Goal: Check status: Check status

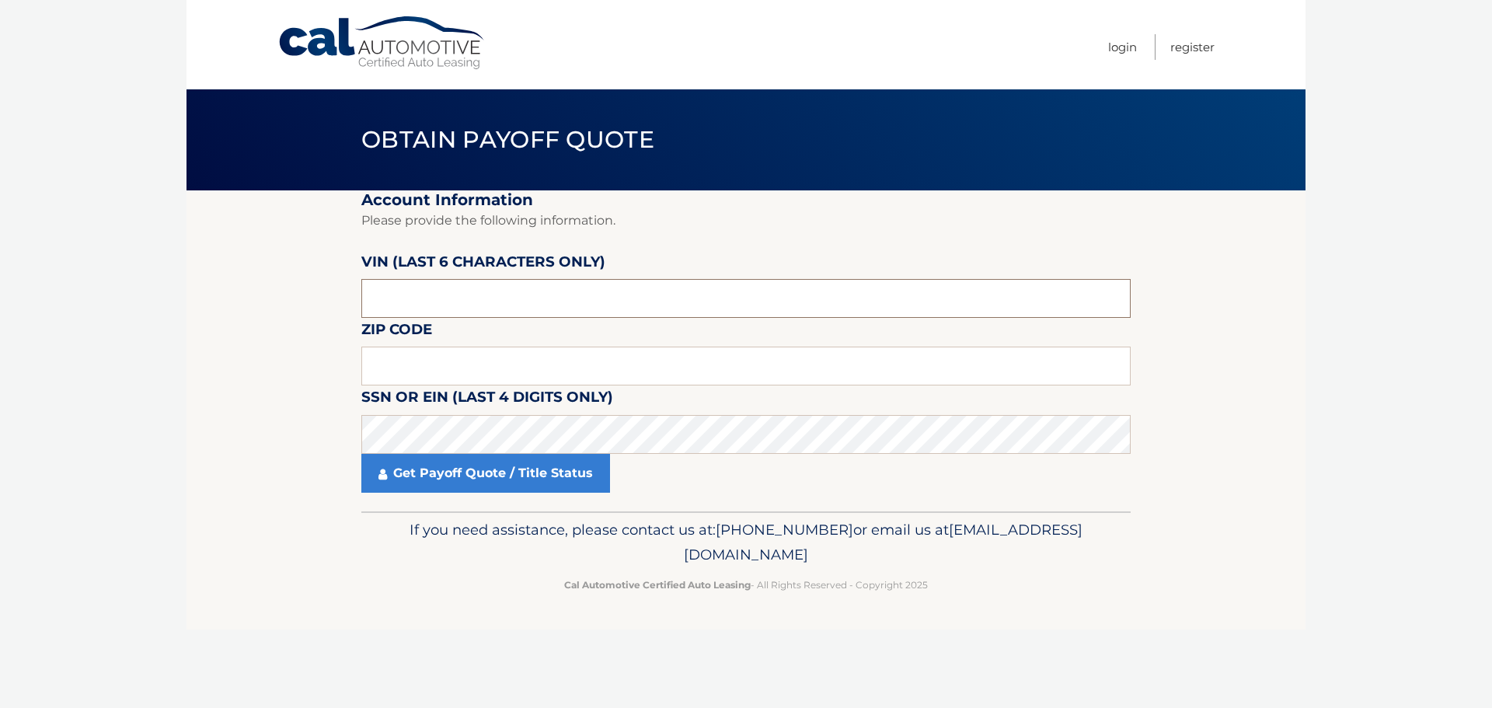
click at [431, 285] on input "text" at bounding box center [745, 298] width 769 height 39
type input "592188"
click at [422, 361] on input "text" at bounding box center [745, 366] width 769 height 39
type input "11769"
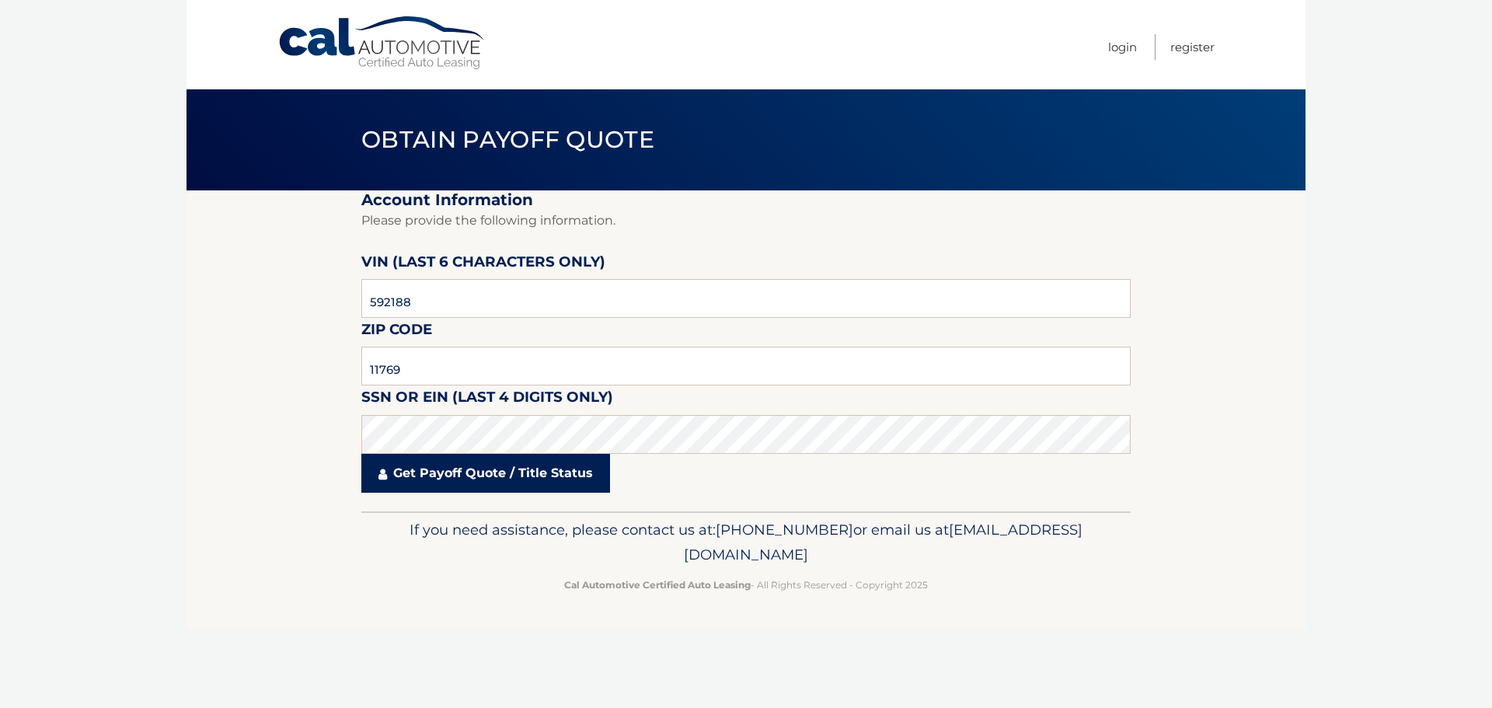
click at [499, 467] on link "Get Payoff Quote / Title Status" at bounding box center [485, 473] width 249 height 39
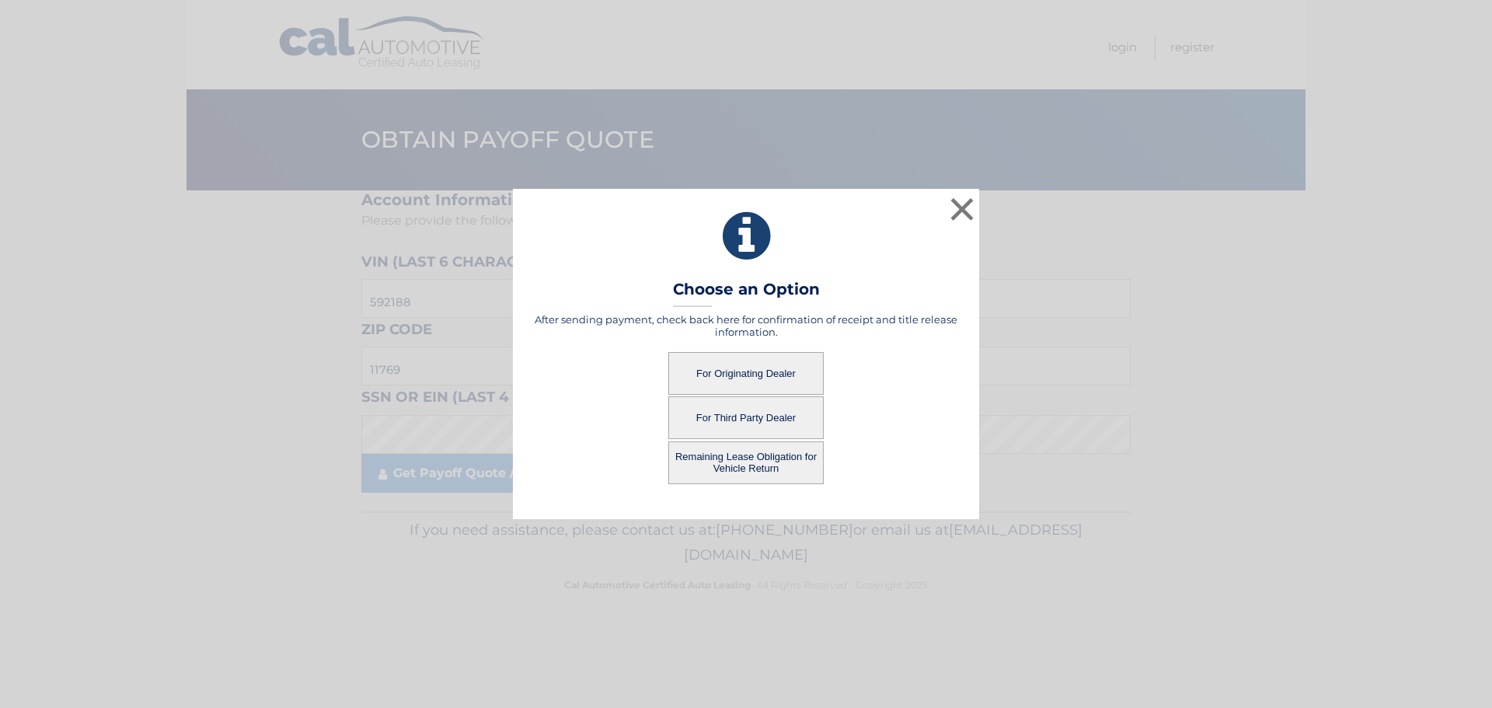
click at [766, 372] on button "For Originating Dealer" at bounding box center [745, 373] width 155 height 43
click at [762, 374] on button "For Originating Dealer" at bounding box center [745, 373] width 155 height 43
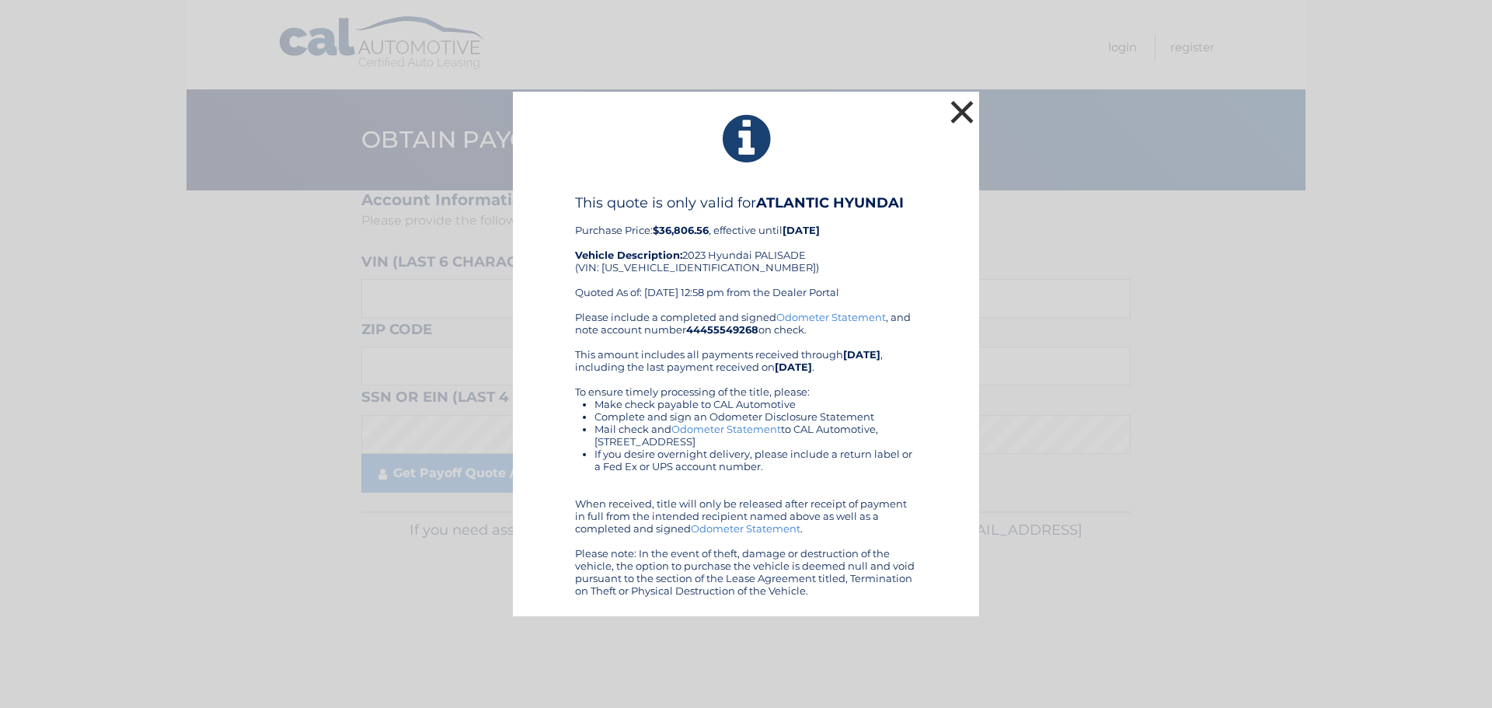
click at [959, 120] on button "×" at bounding box center [962, 111] width 31 height 31
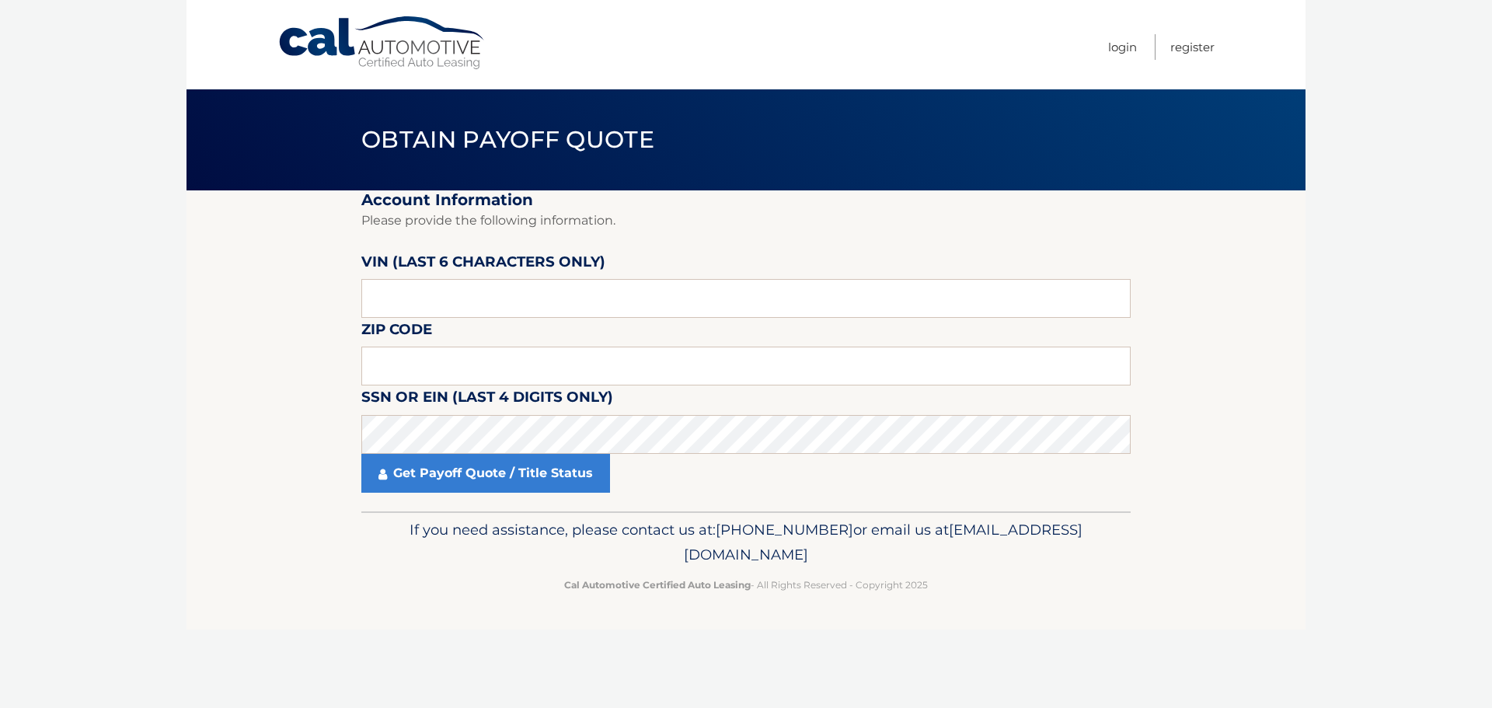
click at [499, 276] on label "VIN (last 6 characters only)" at bounding box center [483, 264] width 244 height 29
click at [508, 289] on input "text" at bounding box center [745, 298] width 769 height 39
type input "592188"
drag, startPoint x: 417, startPoint y: 368, endPoint x: 410, endPoint y: 371, distance: 8.4
click at [417, 368] on input "text" at bounding box center [745, 366] width 769 height 39
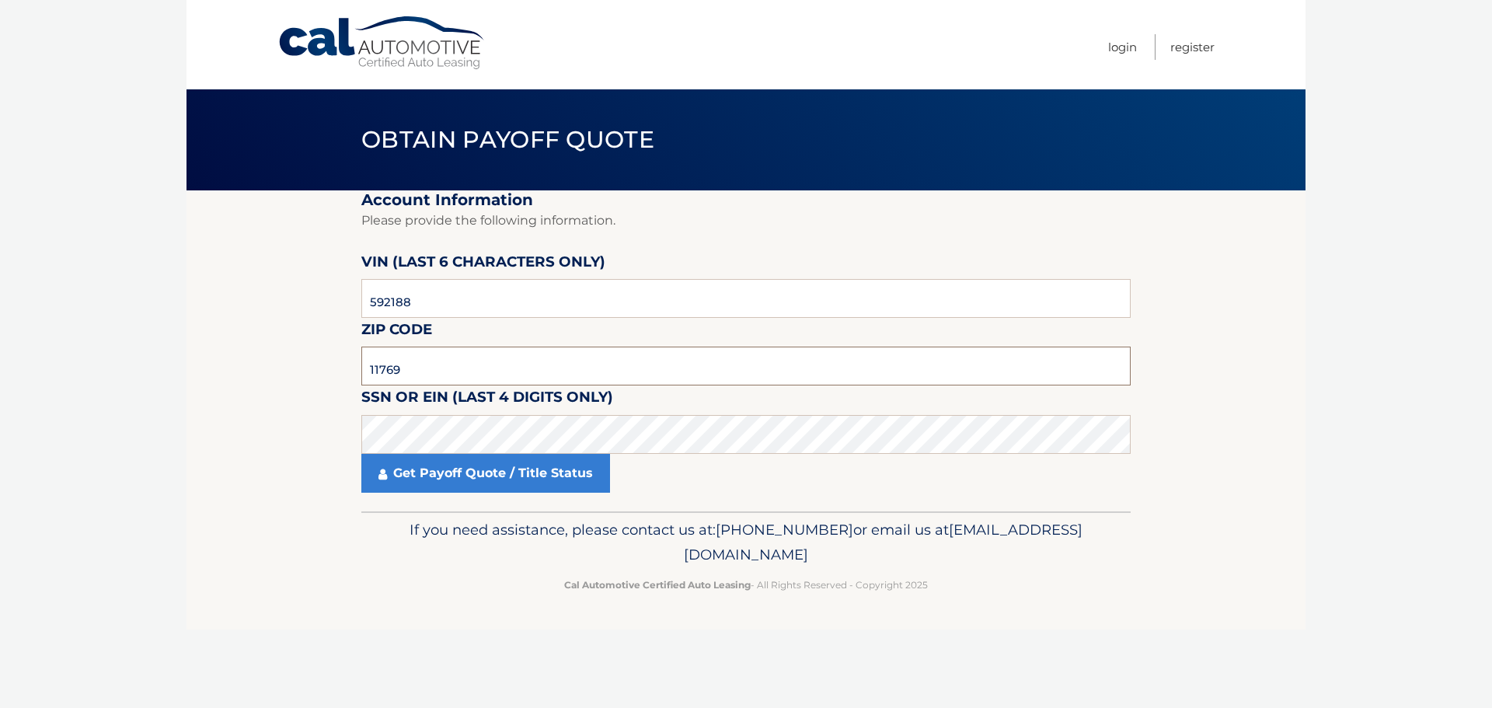
type input "11769"
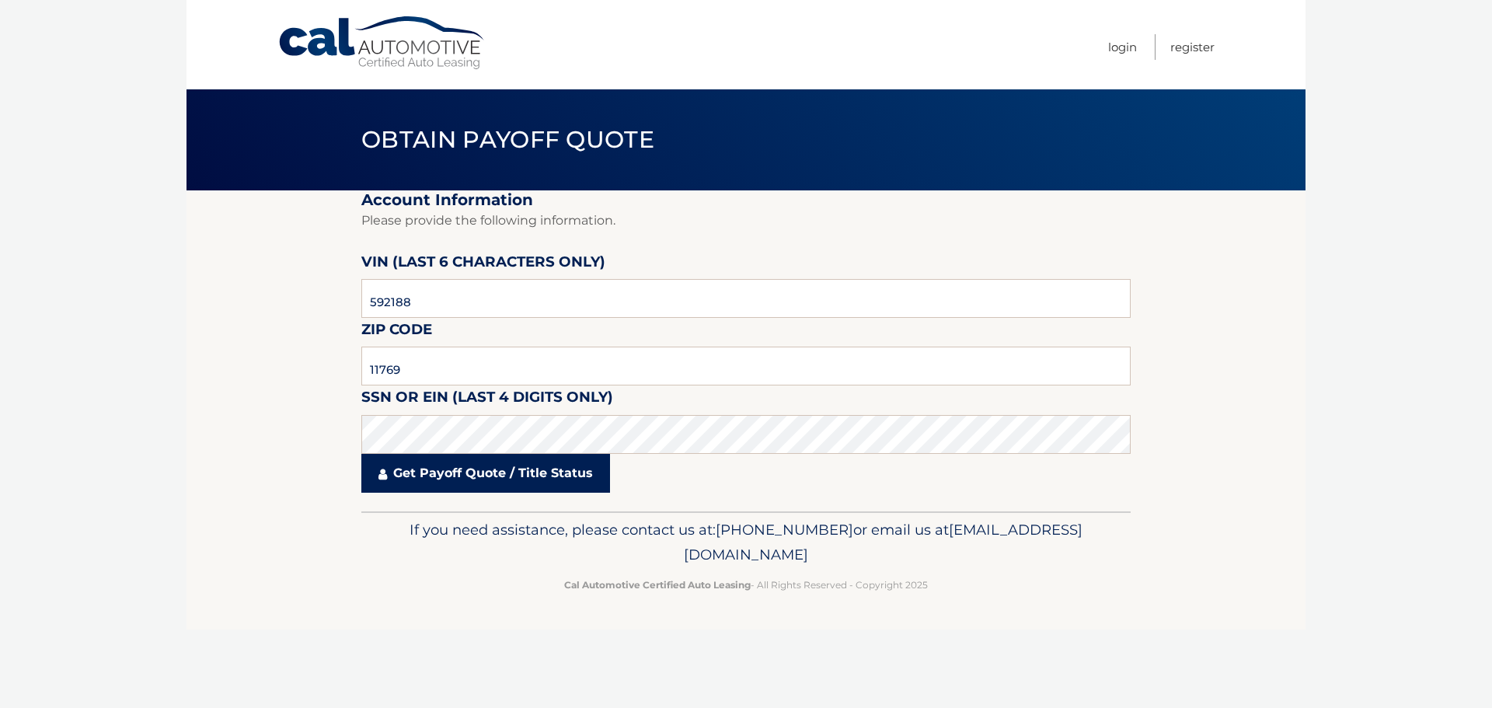
click at [476, 475] on link "Get Payoff Quote / Title Status" at bounding box center [485, 473] width 249 height 39
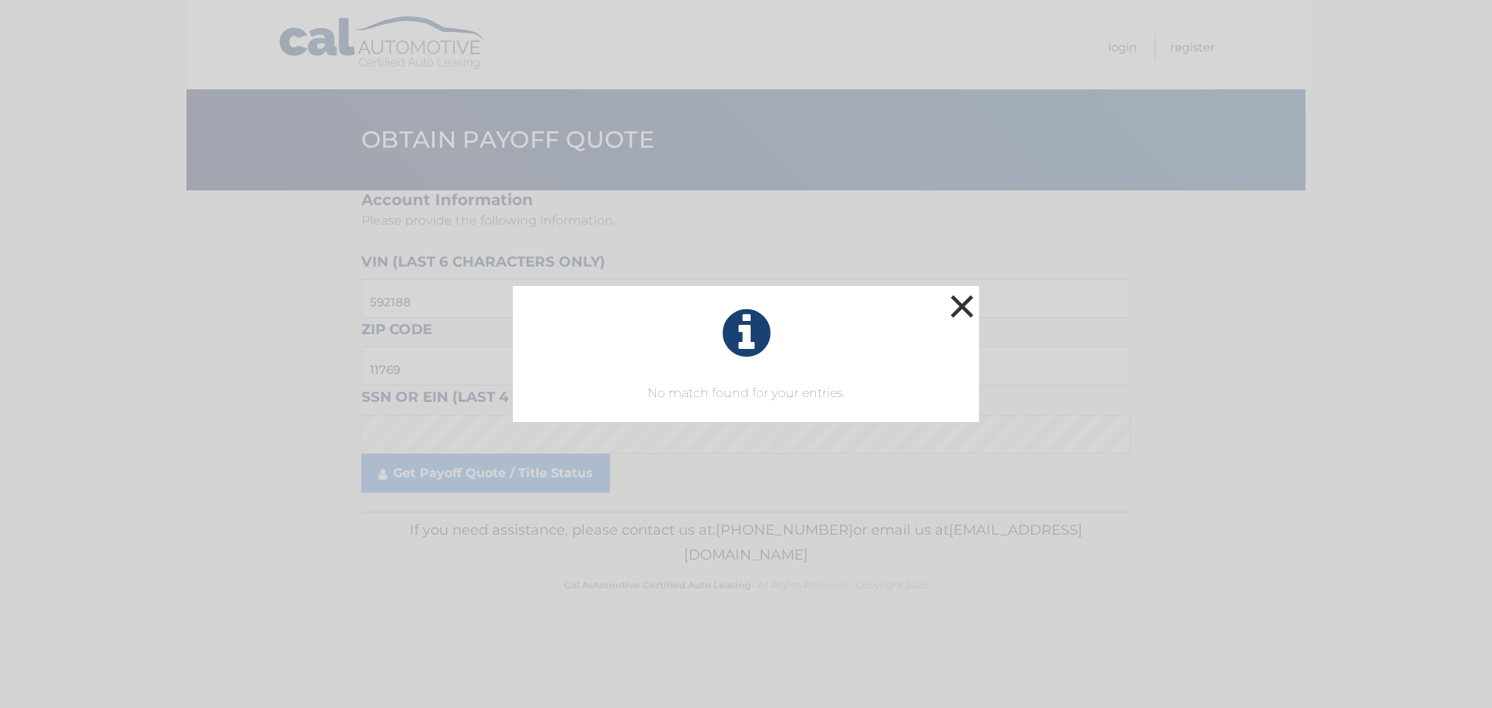
click at [968, 302] on button "×" at bounding box center [962, 306] width 31 height 31
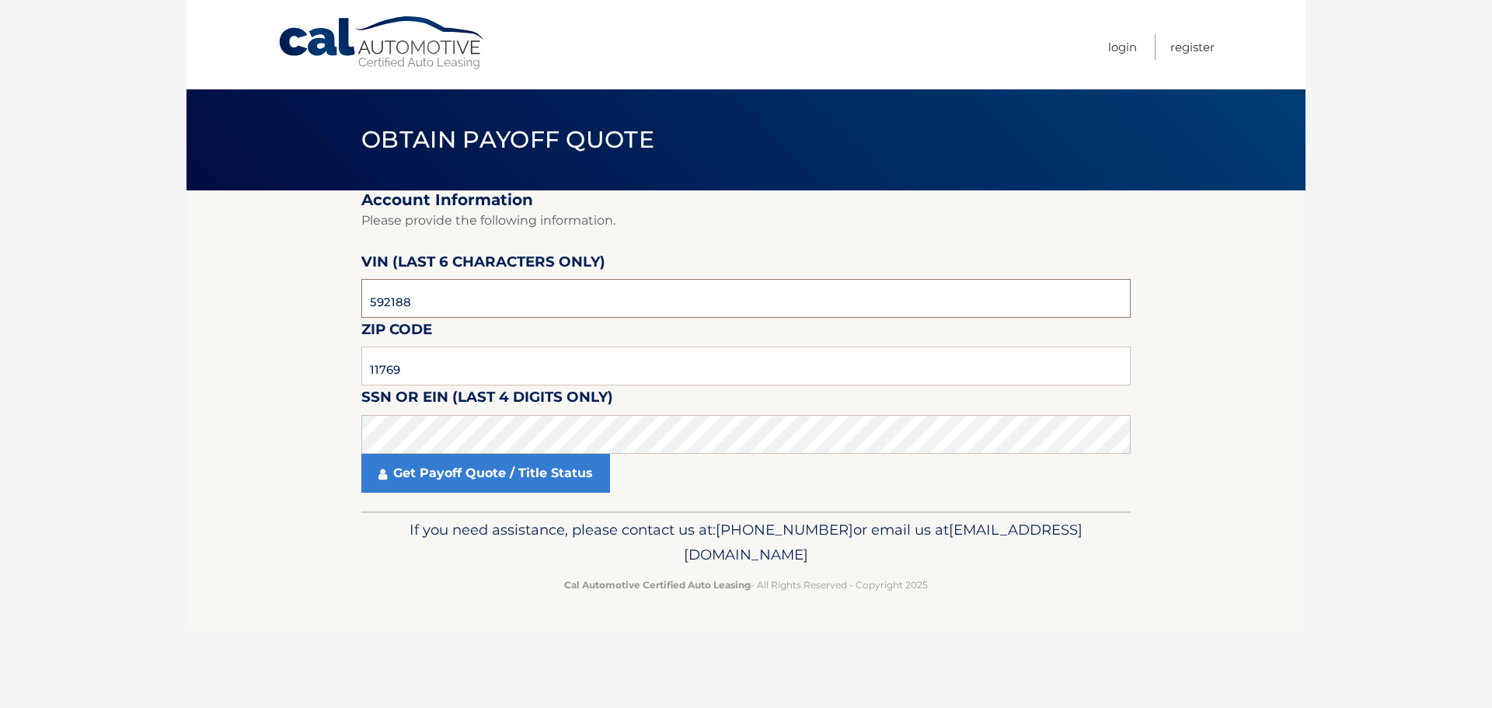
drag, startPoint x: 431, startPoint y: 302, endPoint x: 344, endPoint y: 303, distance: 87.1
click at [344, 303] on section "Account Information Please provide the following information. VIN (last 6 chara…" at bounding box center [746, 350] width 1119 height 321
type input "592188"
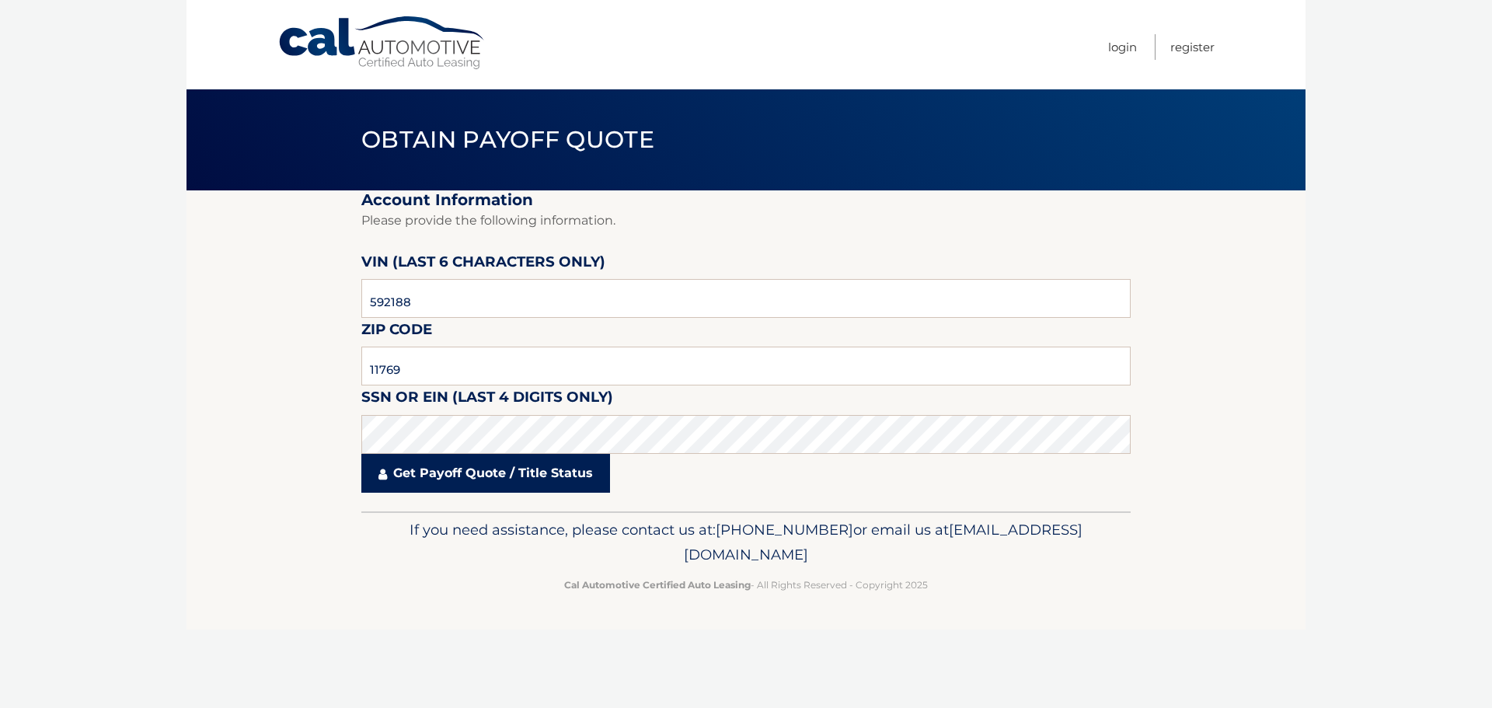
click at [490, 478] on link "Get Payoff Quote / Title Status" at bounding box center [485, 473] width 249 height 39
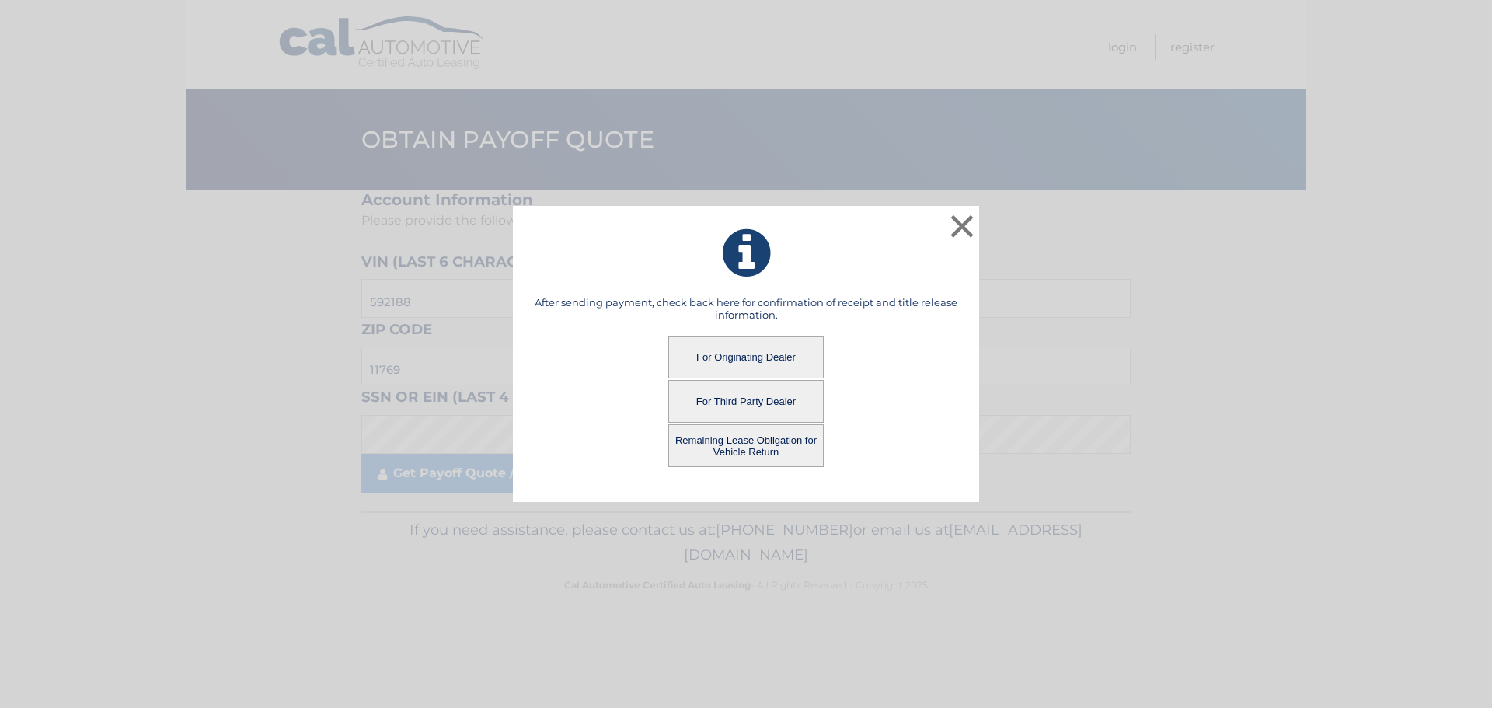
click at [733, 448] on button "Remaining Lease Obligation for Vehicle Return" at bounding box center [745, 445] width 155 height 43
click at [763, 450] on button "Remaining Lease Obligation for Vehicle Return" at bounding box center [745, 445] width 155 height 43
